Goal: Use online tool/utility: Utilize a website feature to perform a specific function

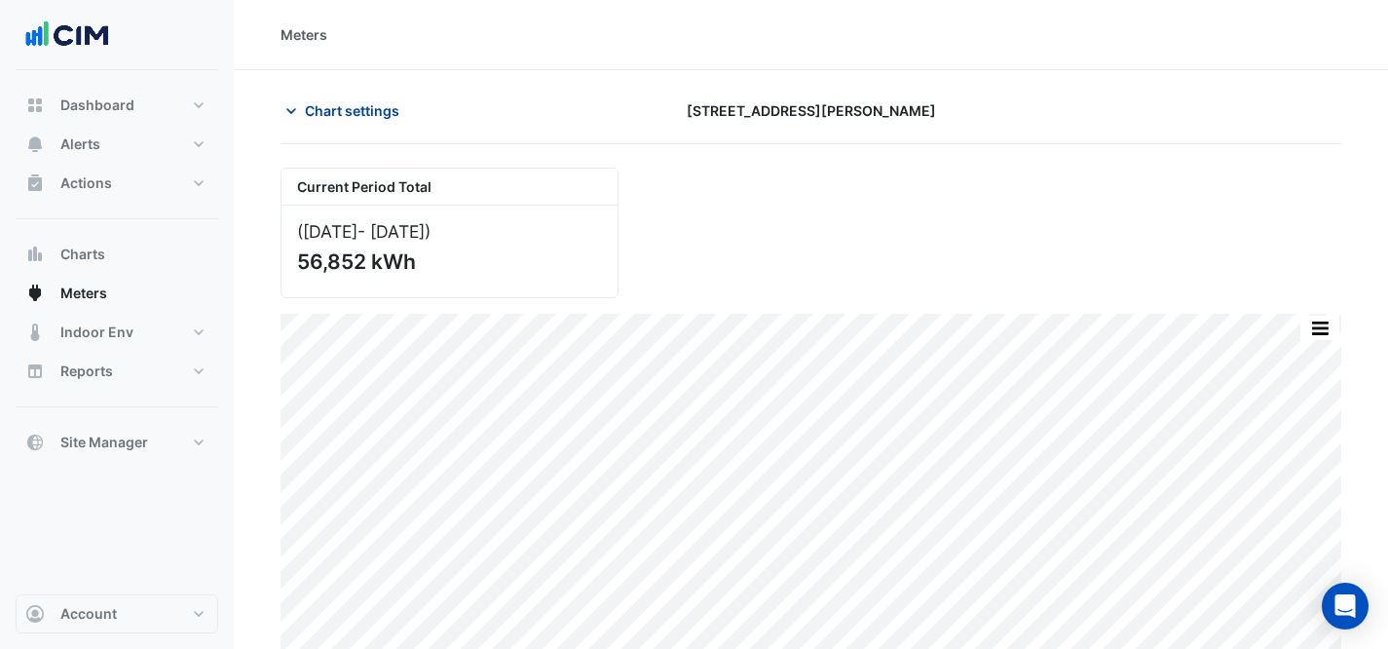
click at [351, 104] on span "Chart settings" at bounding box center [352, 110] width 95 height 20
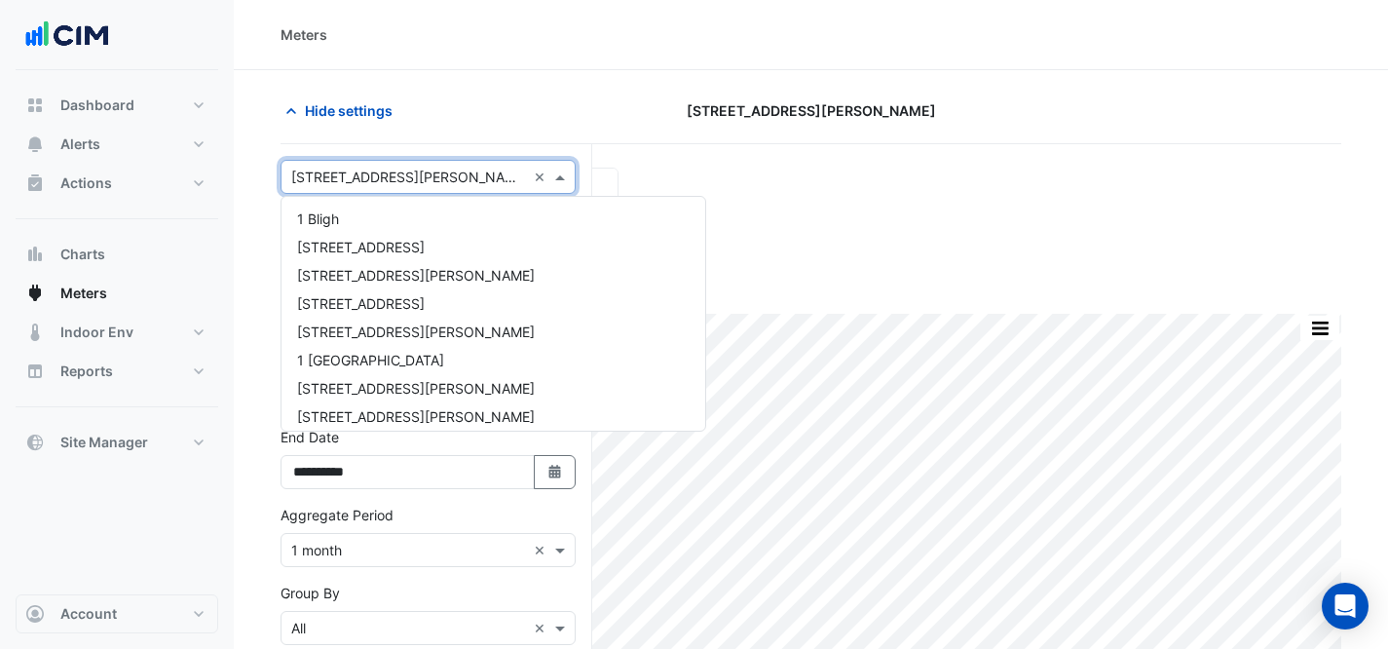
click at [432, 180] on input "text" at bounding box center [408, 178] width 235 height 20
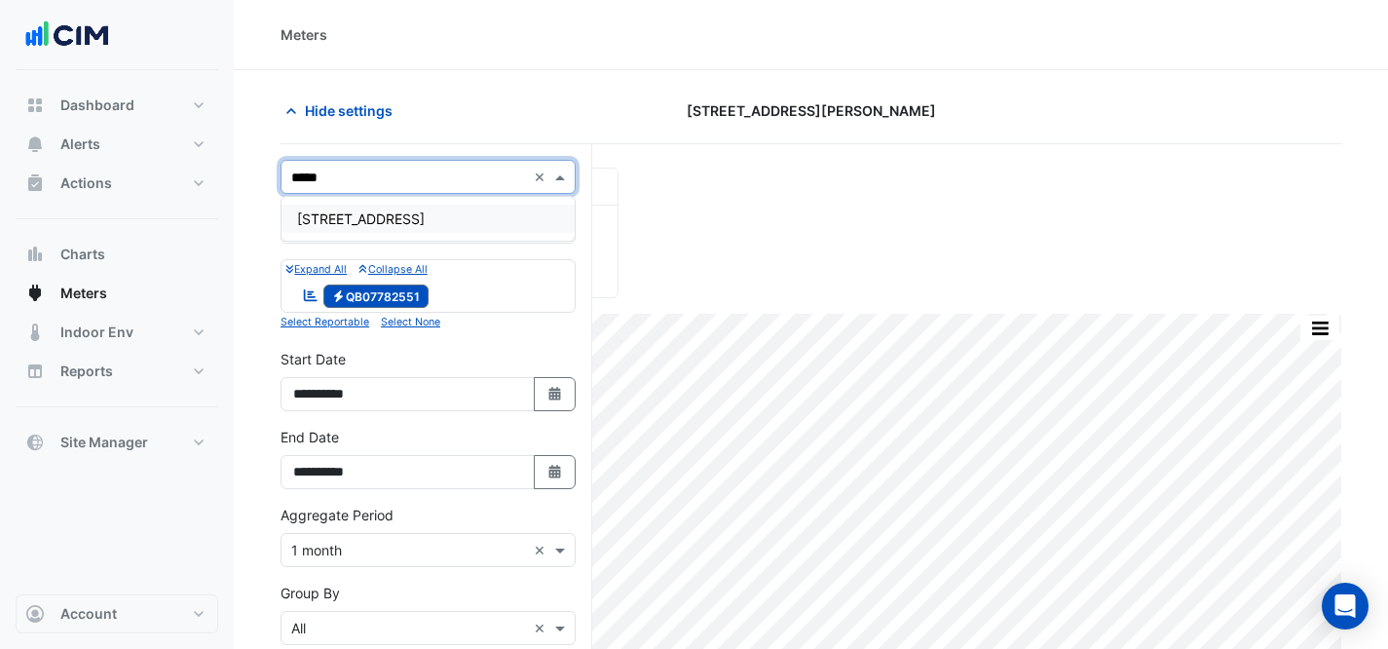
type input "******"
click at [446, 208] on div "[STREET_ADDRESS]" at bounding box center [428, 219] width 293 height 28
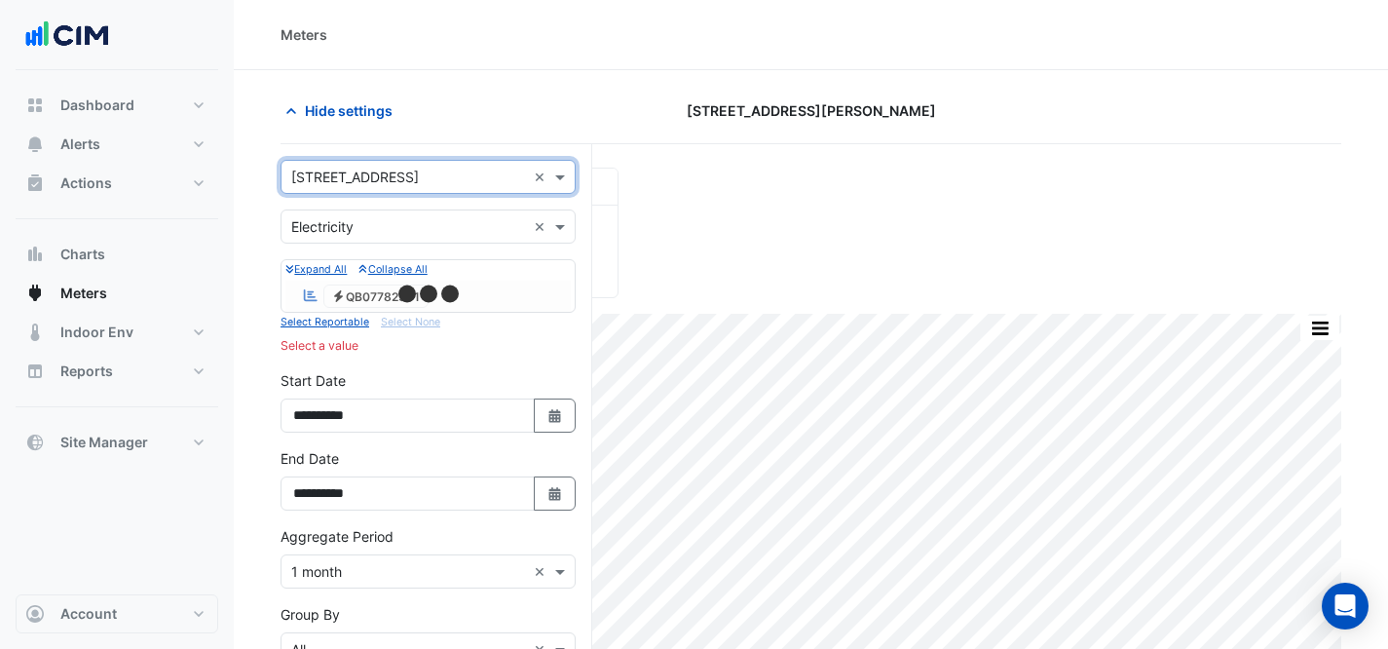
click at [426, 206] on form "**********" at bounding box center [428, 546] width 295 height 772
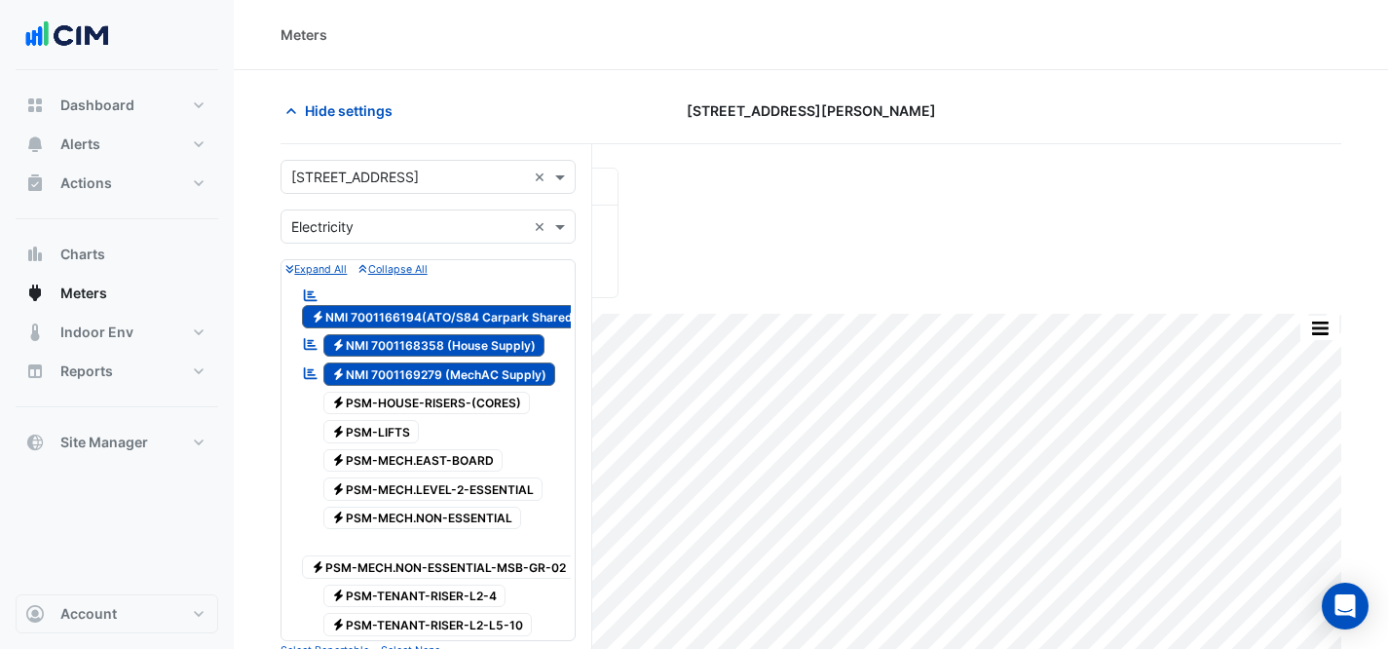
click at [441, 217] on input "text" at bounding box center [408, 227] width 235 height 20
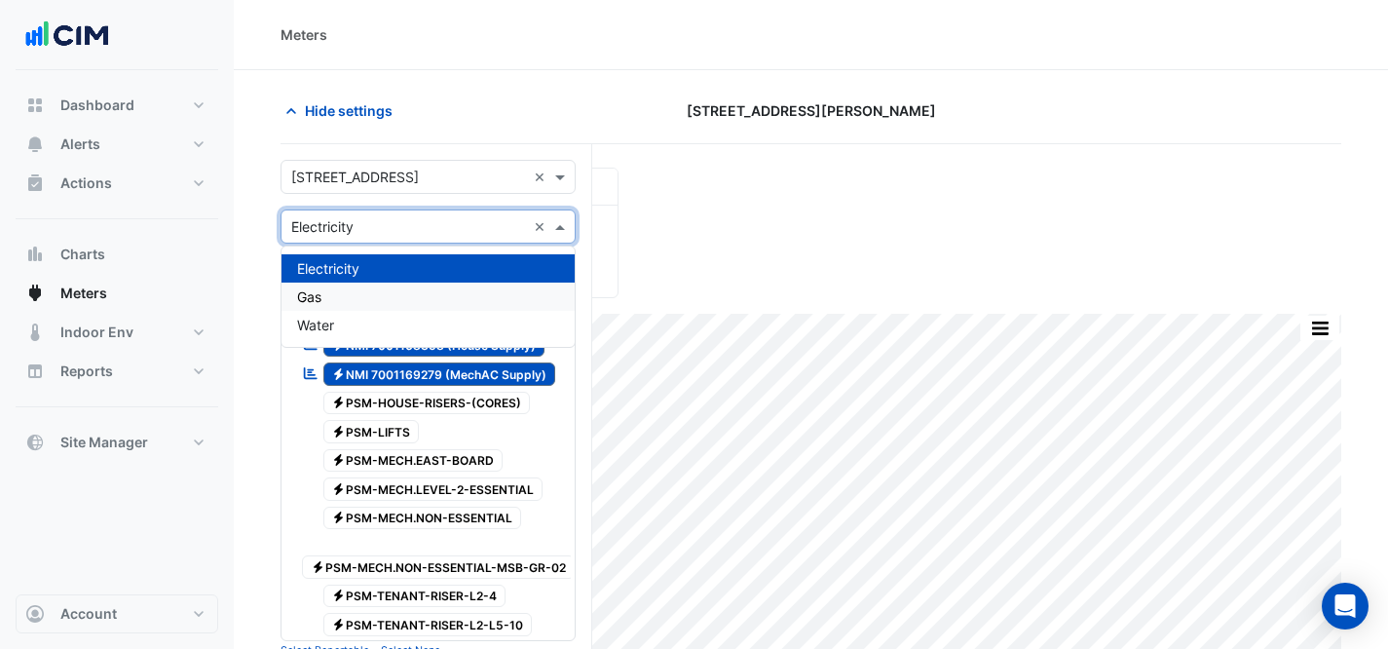
click at [377, 291] on div "Gas" at bounding box center [428, 297] width 293 height 28
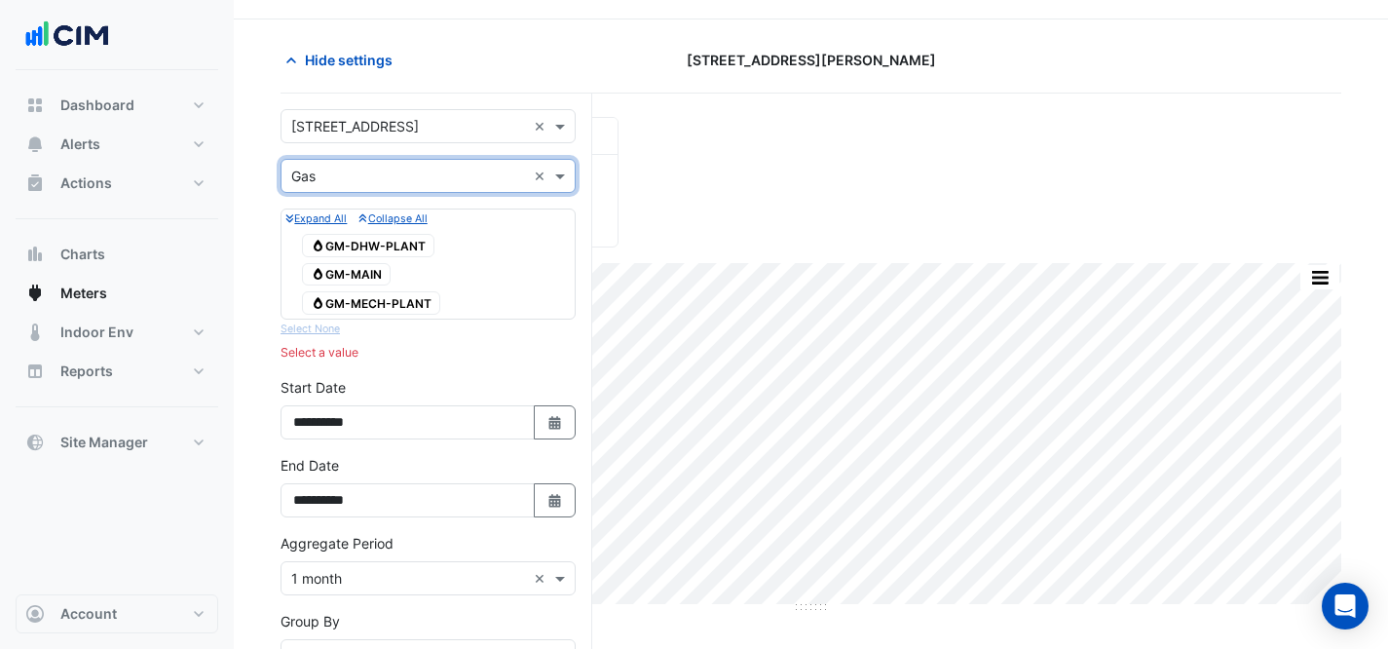
scroll to position [166, 0]
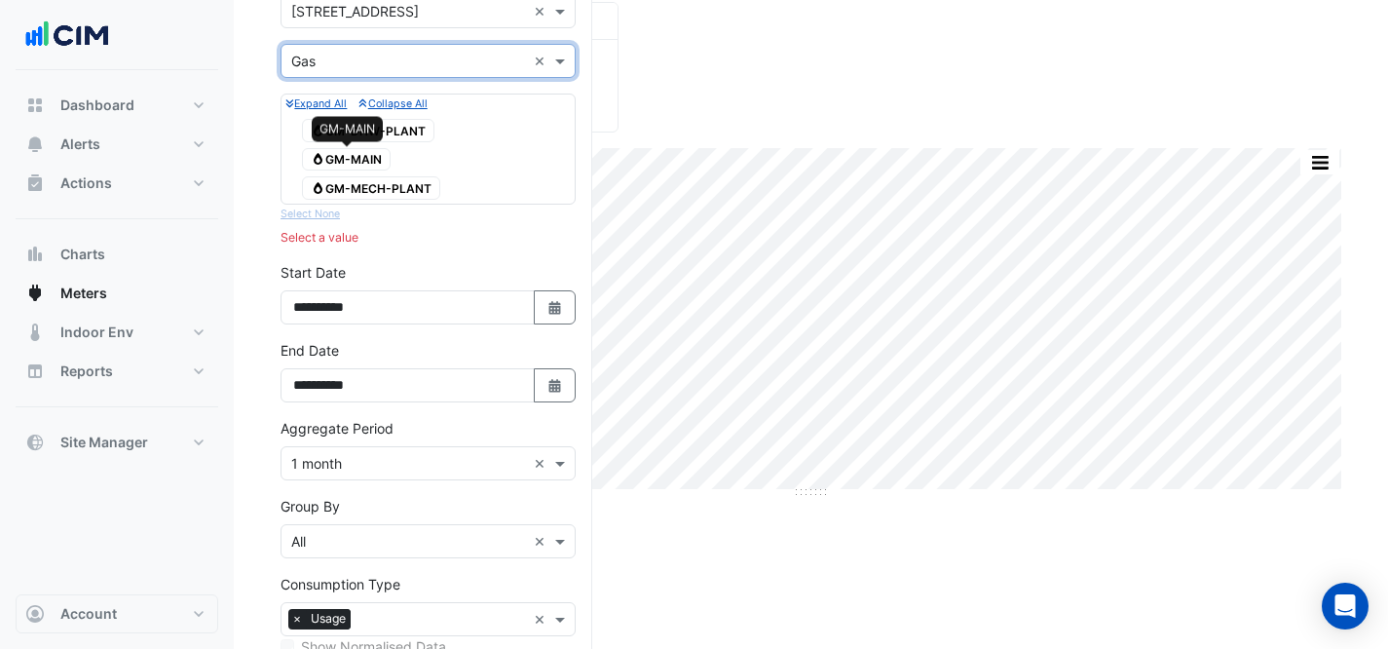
click at [357, 158] on span "Gas GM-MAIN" at bounding box center [346, 159] width 89 height 23
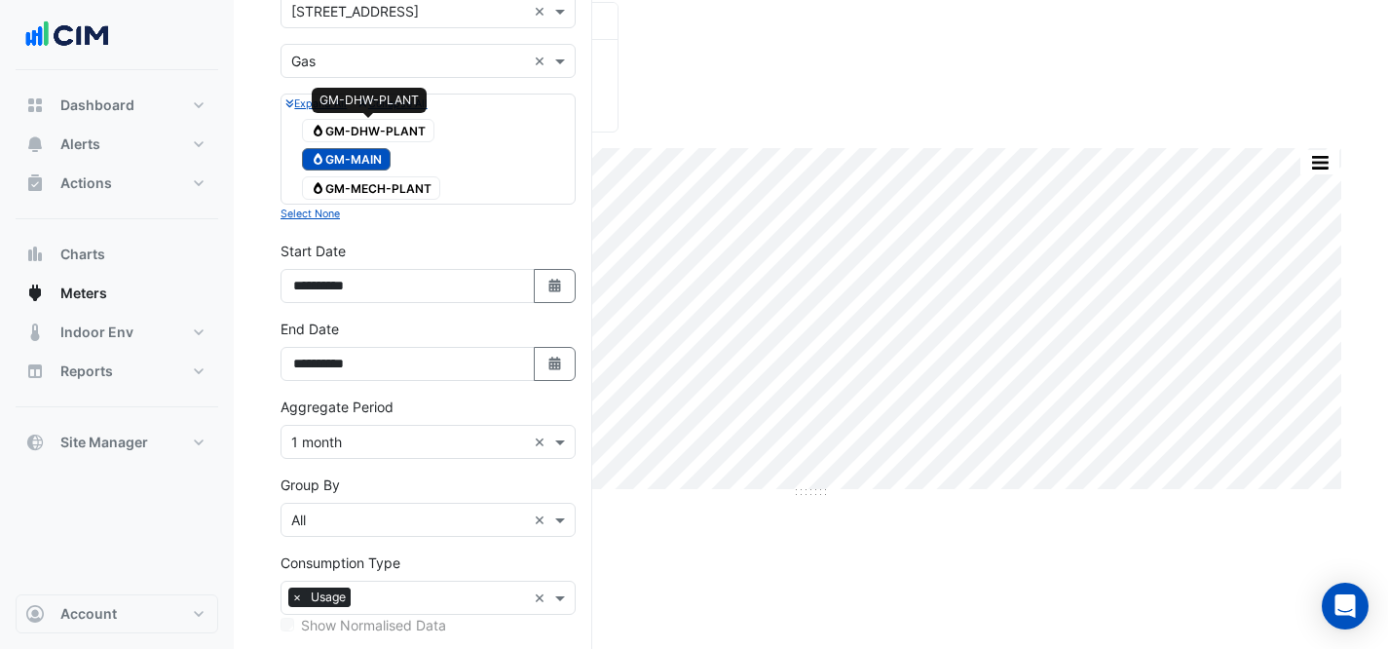
click at [388, 126] on span "Gas GM-DHW-PLANT" at bounding box center [368, 130] width 132 height 23
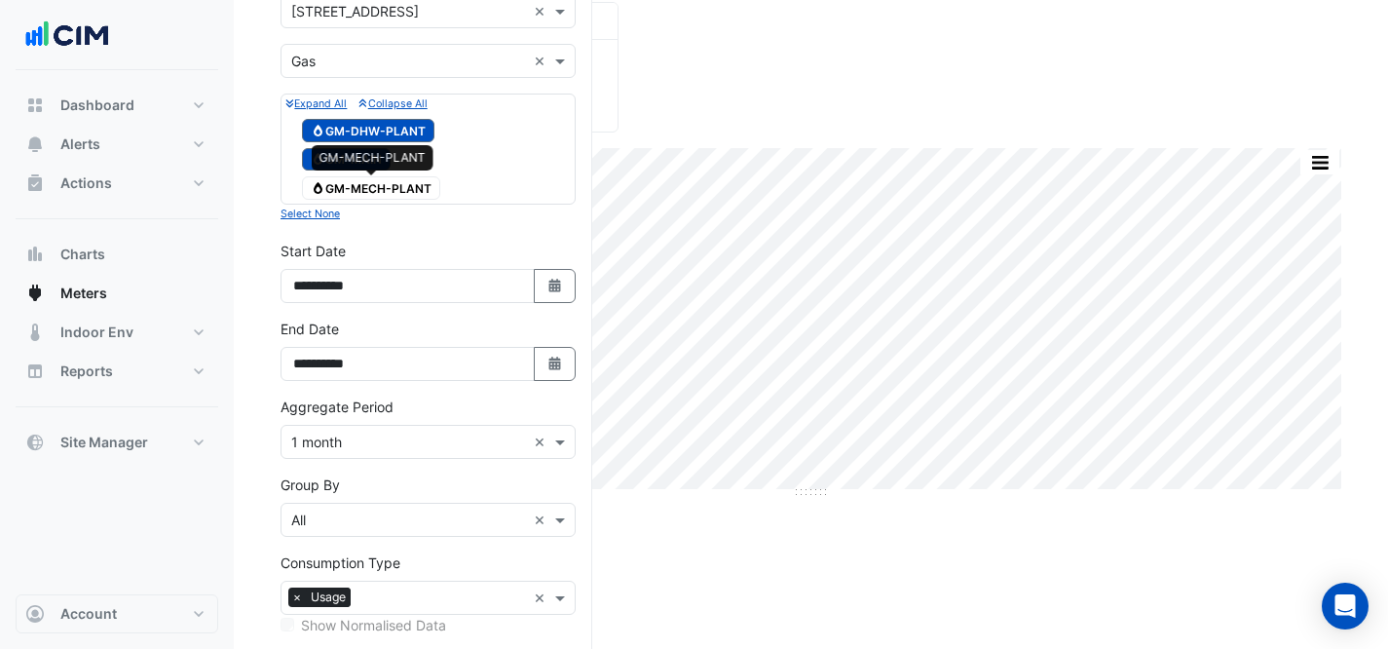
click at [391, 187] on span "Gas GM-MECH-PLANT" at bounding box center [371, 187] width 138 height 23
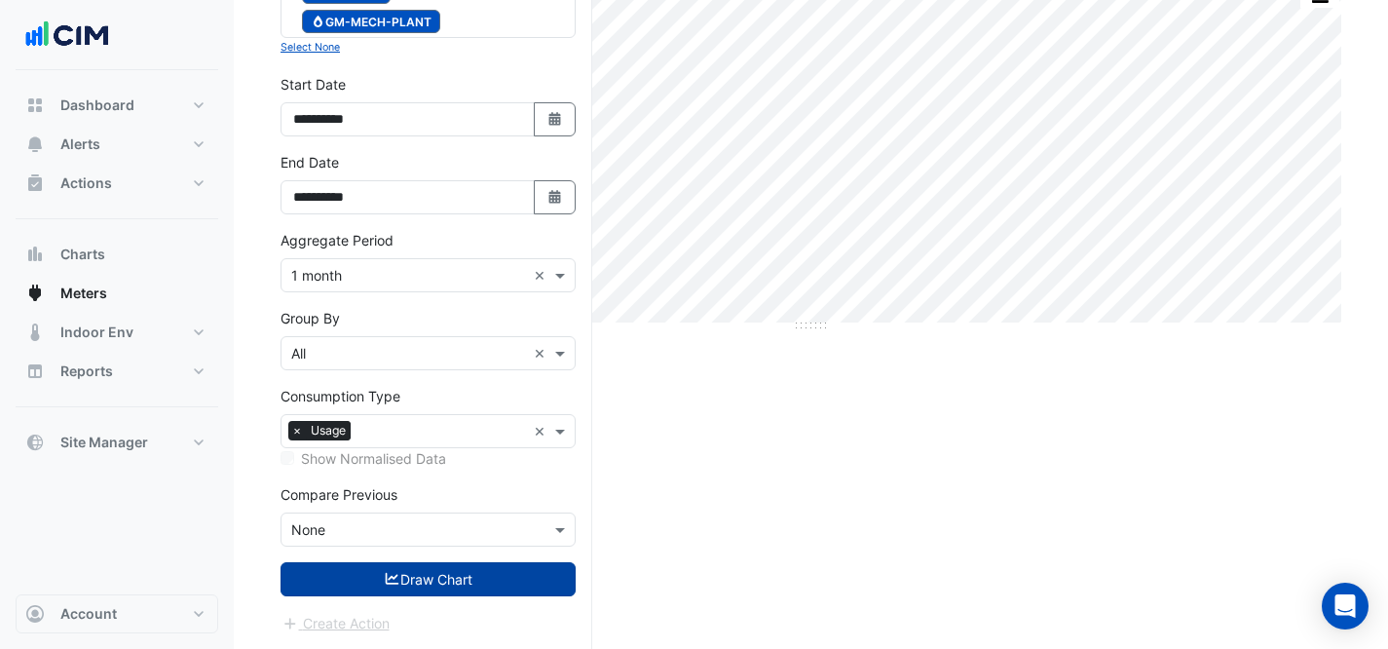
click at [450, 586] on button "Draw Chart" at bounding box center [428, 579] width 295 height 34
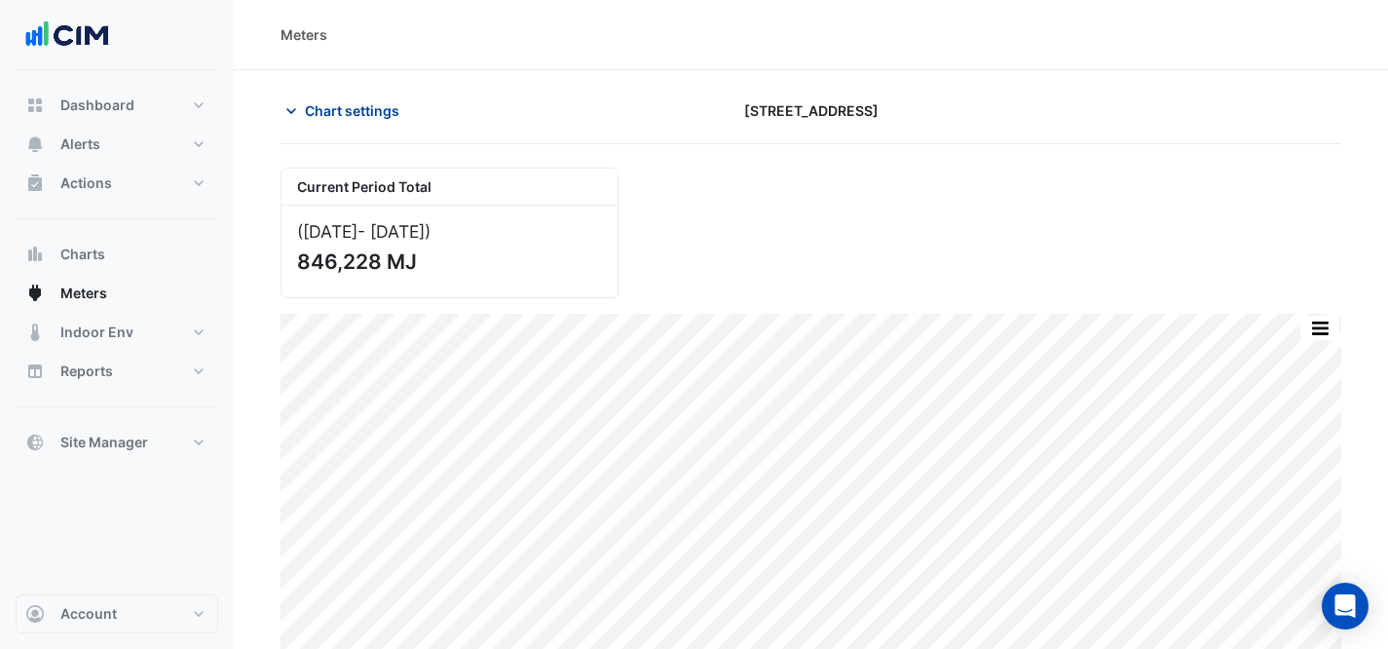
click at [338, 95] on button "Chart settings" at bounding box center [347, 111] width 132 height 34
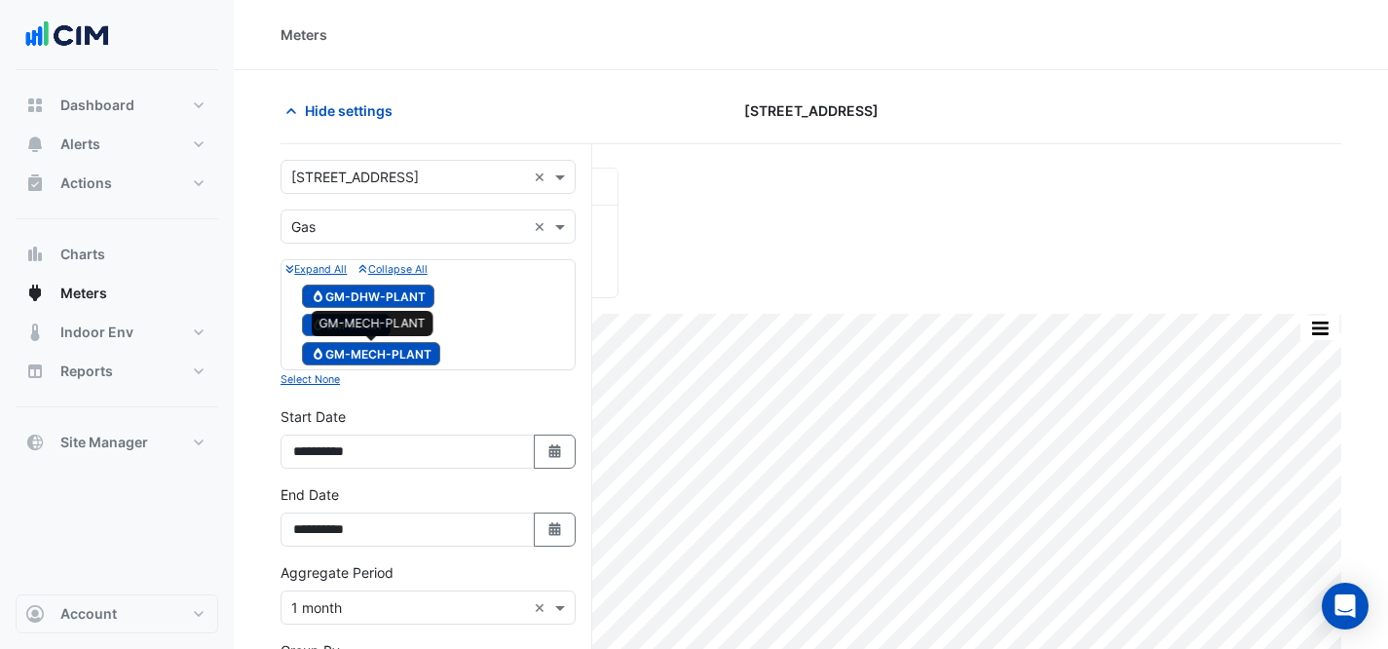
click at [382, 351] on span "Gas GM-MECH-PLANT" at bounding box center [371, 353] width 138 height 23
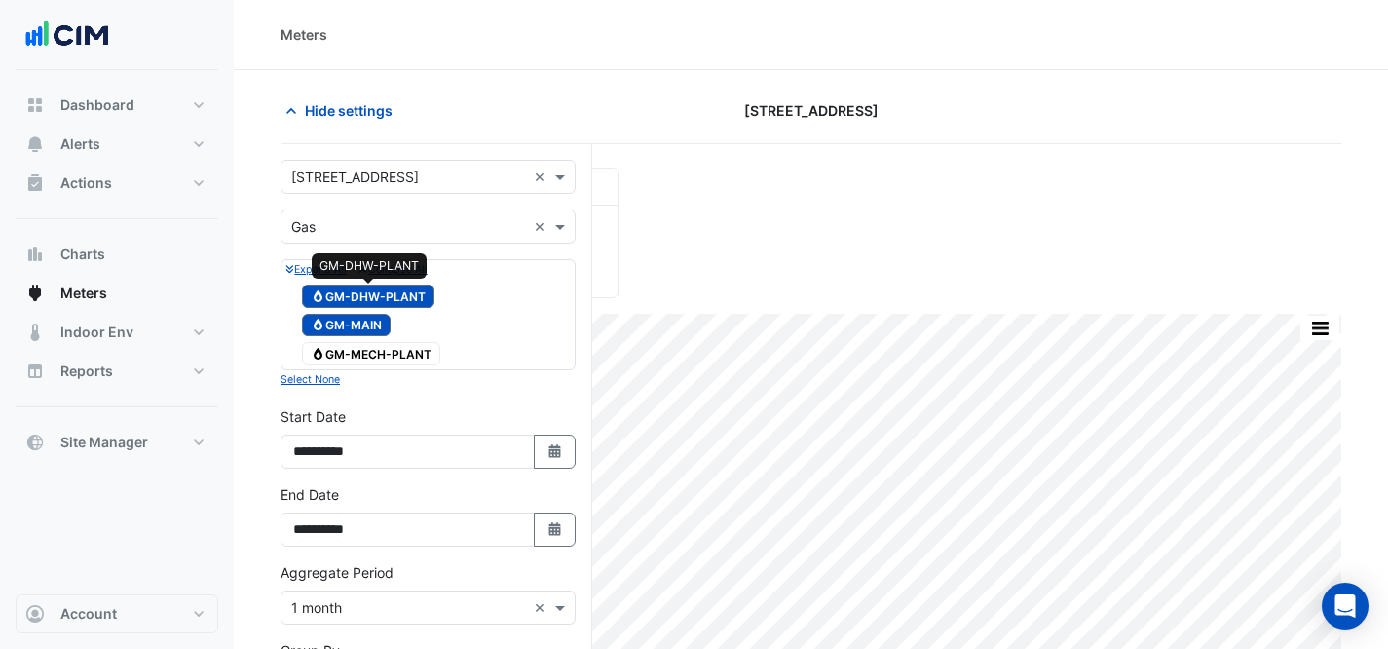
click at [409, 300] on span "Gas GM-DHW-PLANT" at bounding box center [368, 295] width 132 height 23
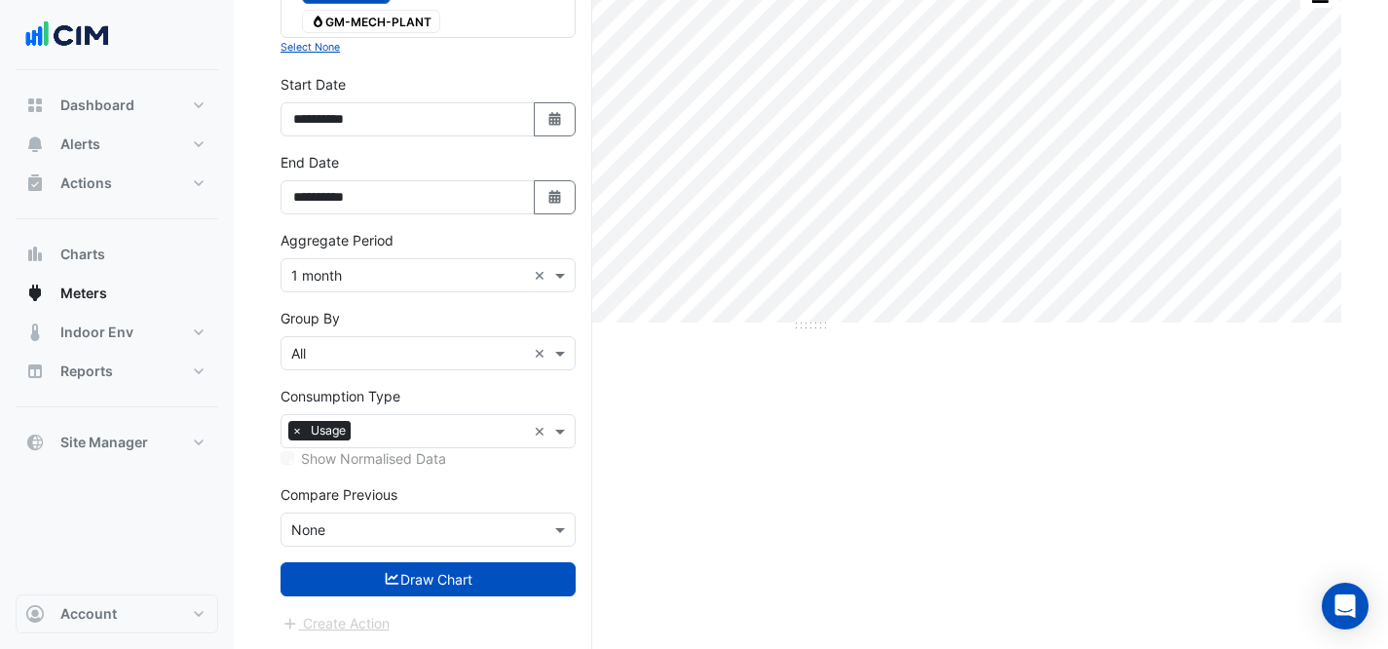
click at [472, 592] on button "Draw Chart" at bounding box center [428, 579] width 295 height 34
